Goal: Task Accomplishment & Management: Check status

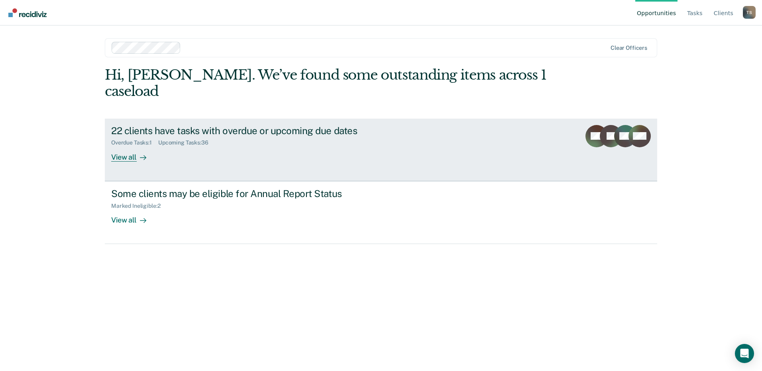
click at [130, 146] on div "View all" at bounding box center [133, 154] width 45 height 16
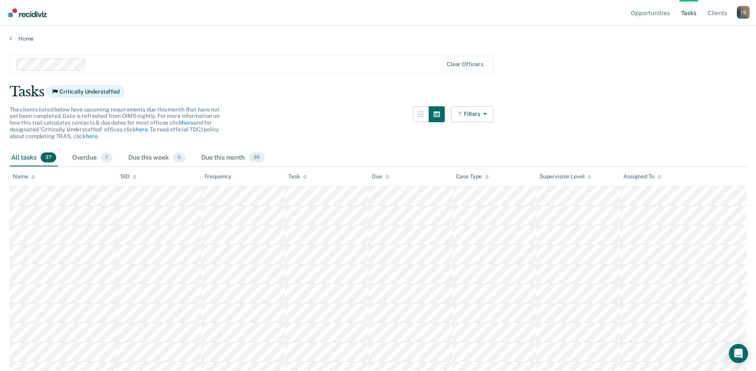
click at [656, 78] on main "Clear officers Tasks Critically Understaffed The clients listed below have upco…" at bounding box center [378, 205] width 756 height 327
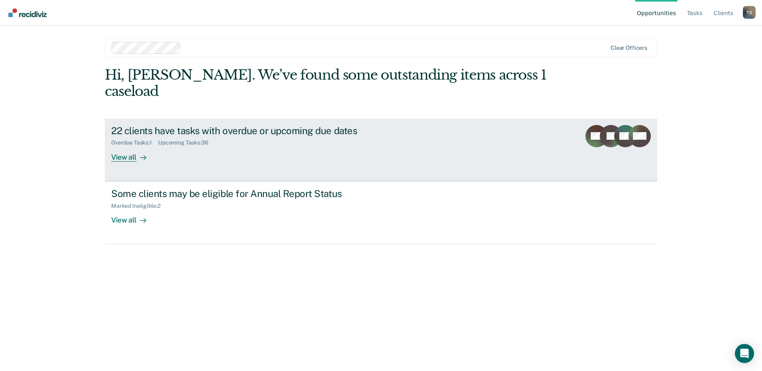
click at [130, 146] on div "View all" at bounding box center [133, 154] width 45 height 16
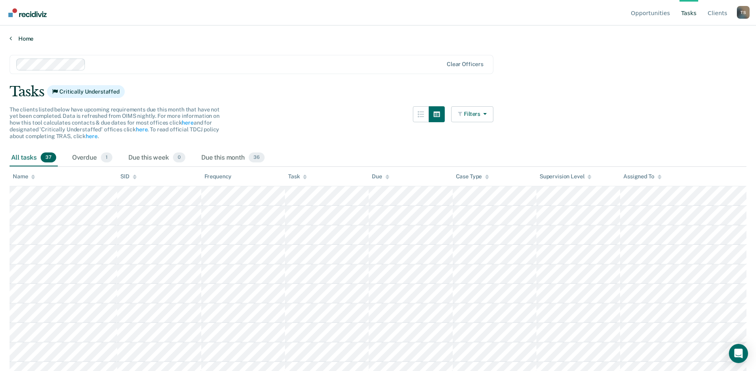
drag, startPoint x: 641, startPoint y: 76, endPoint x: 742, endPoint y: 41, distance: 107.5
click at [742, 41] on div "Opportunities Tasks Client s Teresita Sellers T S Profile How it works Log Out …" at bounding box center [378, 185] width 756 height 371
drag, startPoint x: 742, startPoint y: 41, endPoint x: 741, endPoint y: 11, distance: 29.5
click at [741, 11] on div "T S" at bounding box center [743, 12] width 13 height 13
drag, startPoint x: 633, startPoint y: 111, endPoint x: 652, endPoint y: 100, distance: 21.6
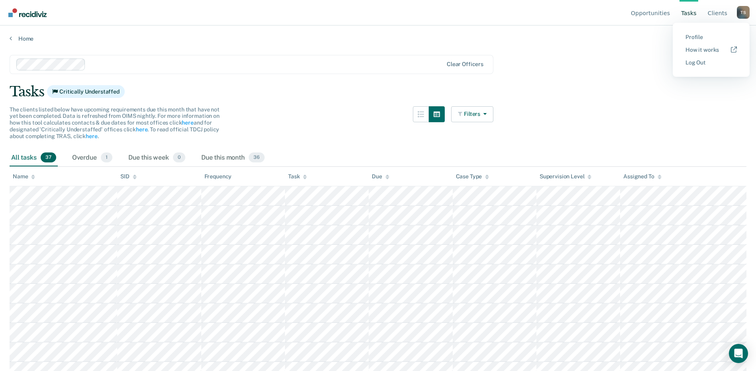
click at [639, 107] on main "Clear officers Tasks Critically Understaffed The clients listed below have upco…" at bounding box center [378, 205] width 756 height 327
click at [28, 36] on link "Home" at bounding box center [378, 38] width 737 height 7
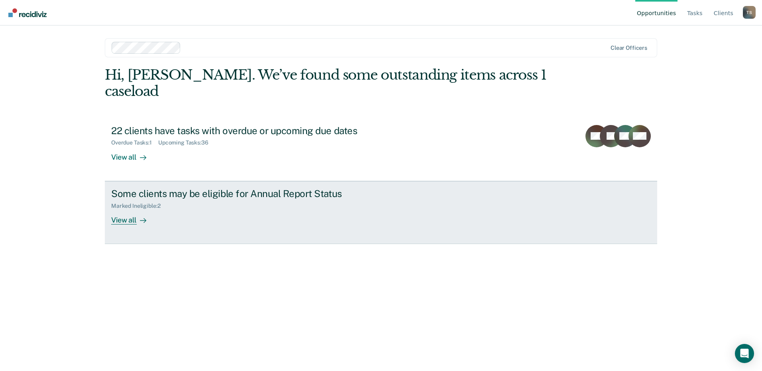
click at [136, 209] on div "View all" at bounding box center [133, 217] width 45 height 16
